Goal: Find specific page/section: Find specific page/section

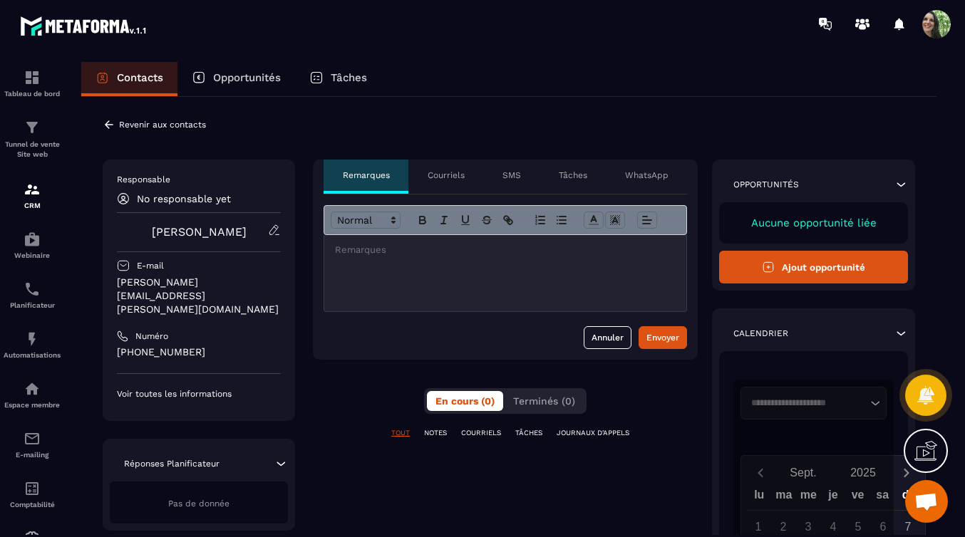
click at [834, 270] on button "Ajout opportunité" at bounding box center [813, 267] width 189 height 33
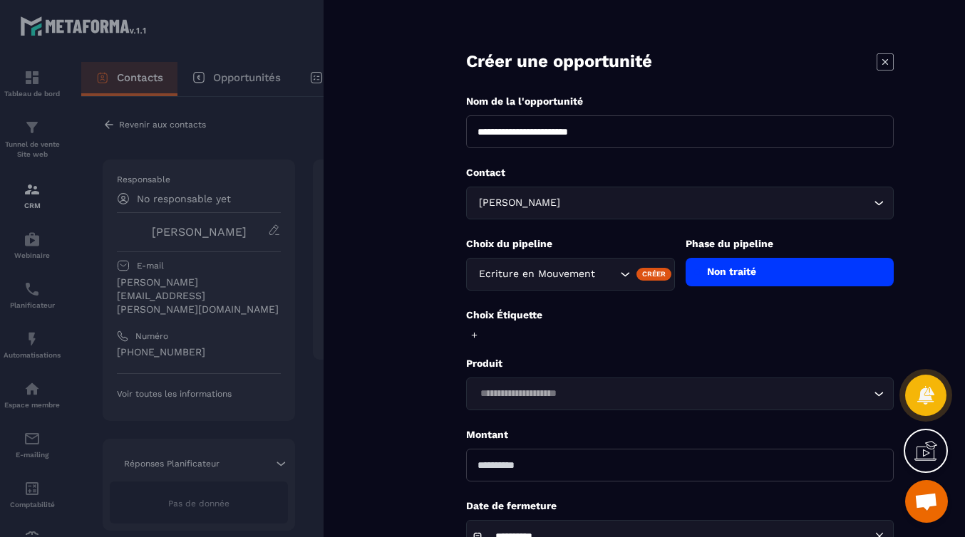
click at [884, 61] on icon at bounding box center [885, 61] width 6 height 6
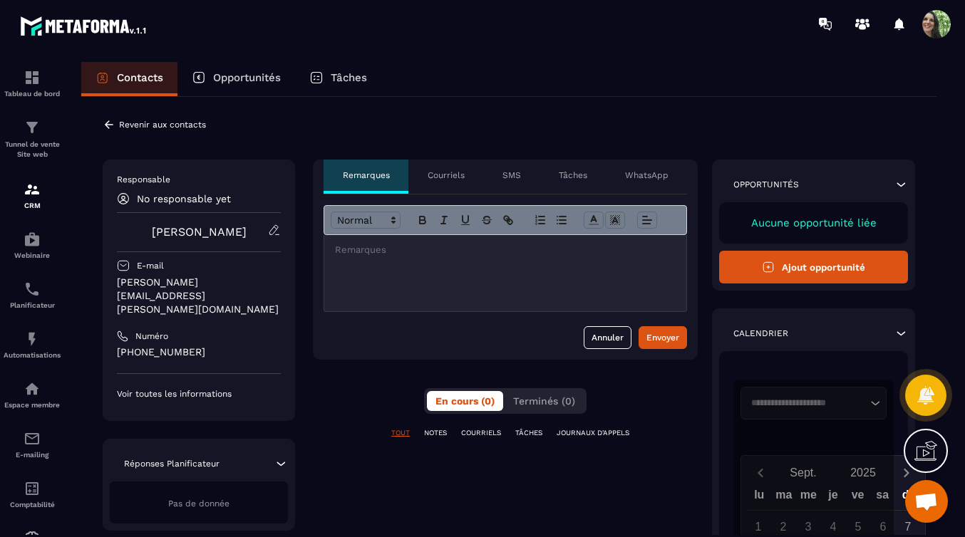
click at [214, 74] on p "Opportunités" at bounding box center [247, 77] width 68 height 13
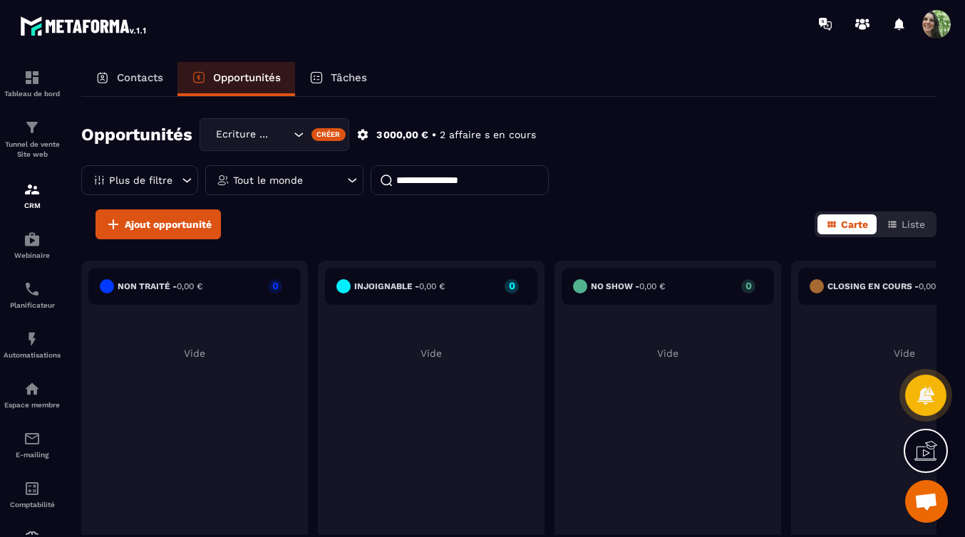
click at [152, 78] on p "Contacts" at bounding box center [140, 77] width 46 height 13
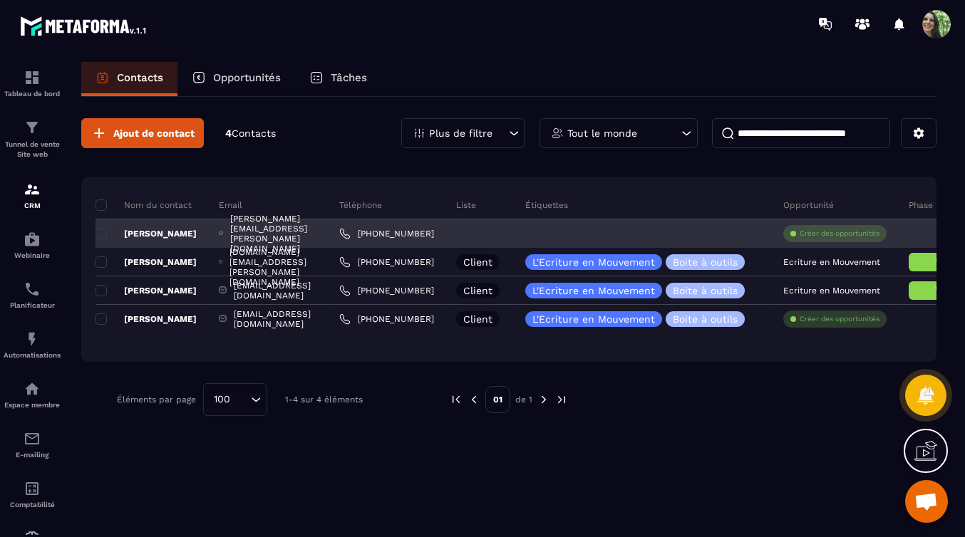
click at [162, 232] on p "[PERSON_NAME]" at bounding box center [145, 233] width 101 height 11
